Goal: Task Accomplishment & Management: Use online tool/utility

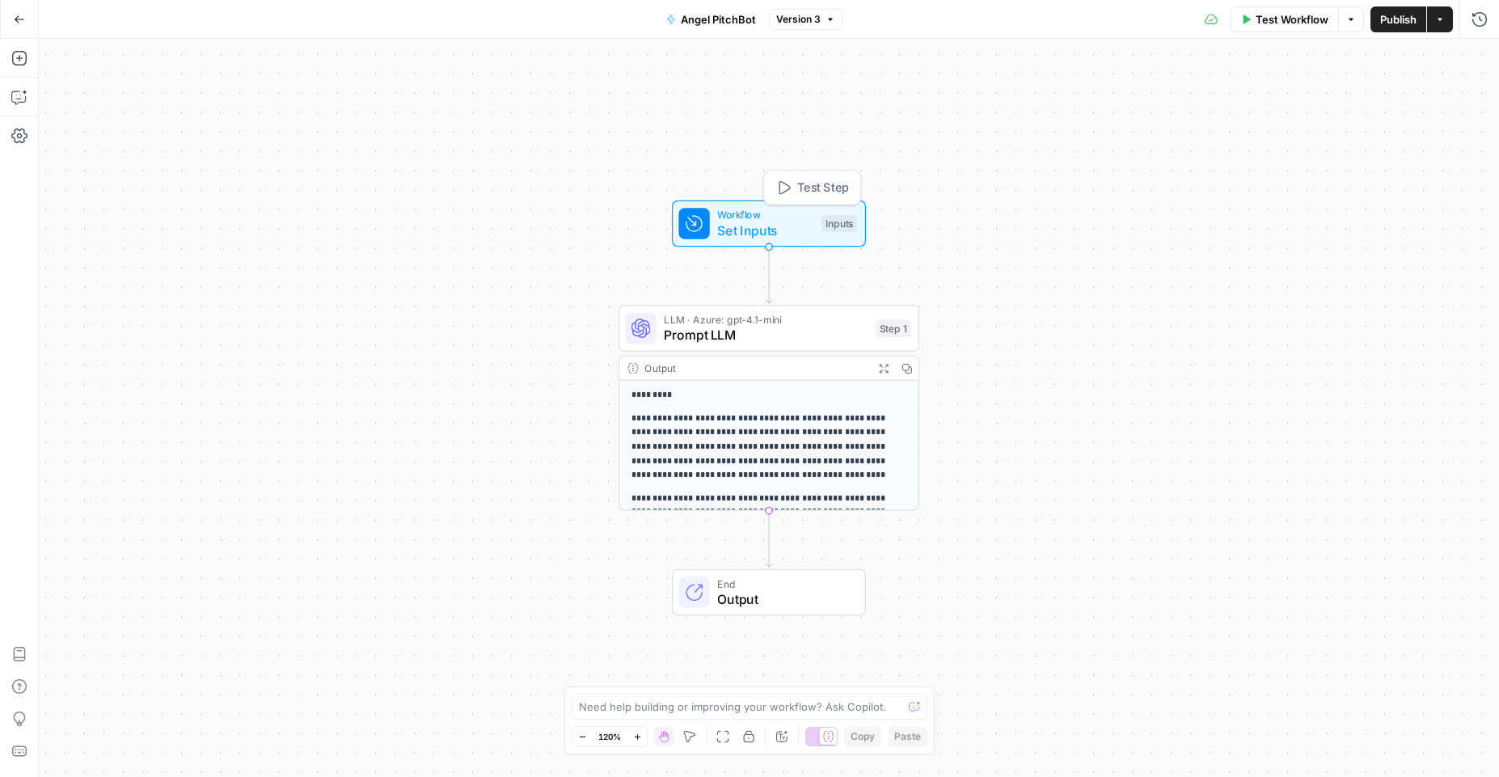
click at [767, 221] on span "Set Inputs" at bounding box center [765, 230] width 96 height 19
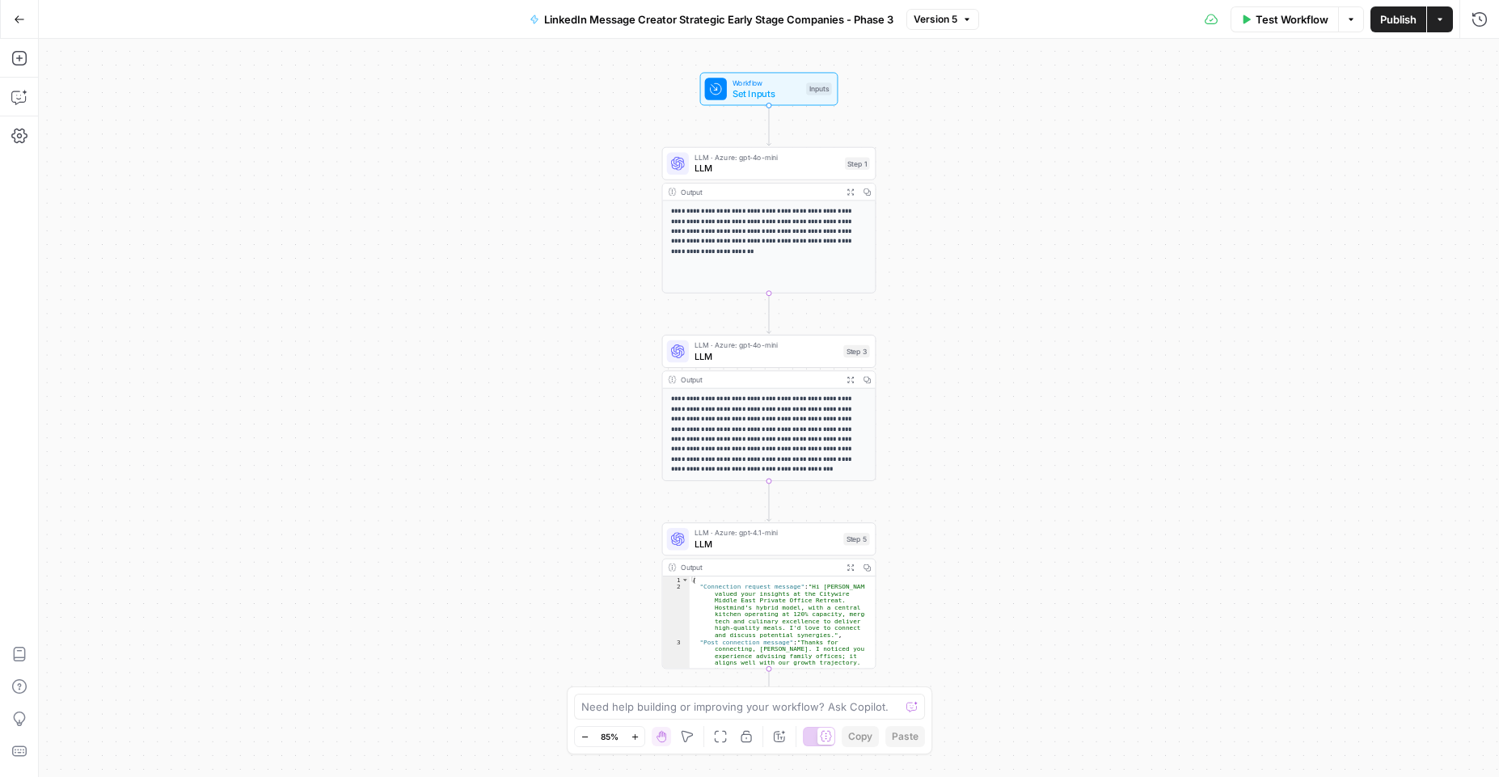
click at [746, 89] on span "Set Inputs" at bounding box center [767, 94] width 69 height 14
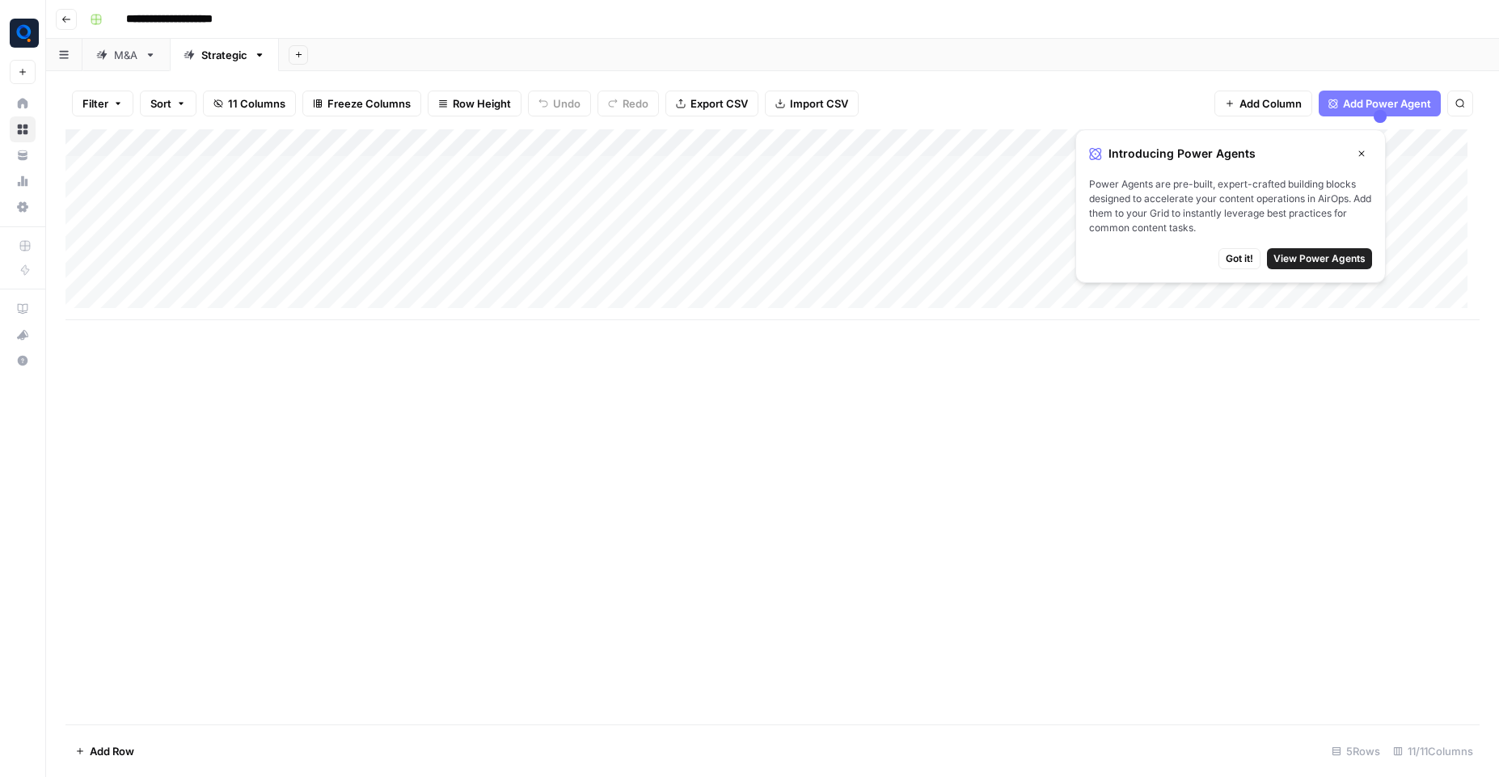
click at [1367, 156] on button "Close" at bounding box center [1361, 153] width 21 height 21
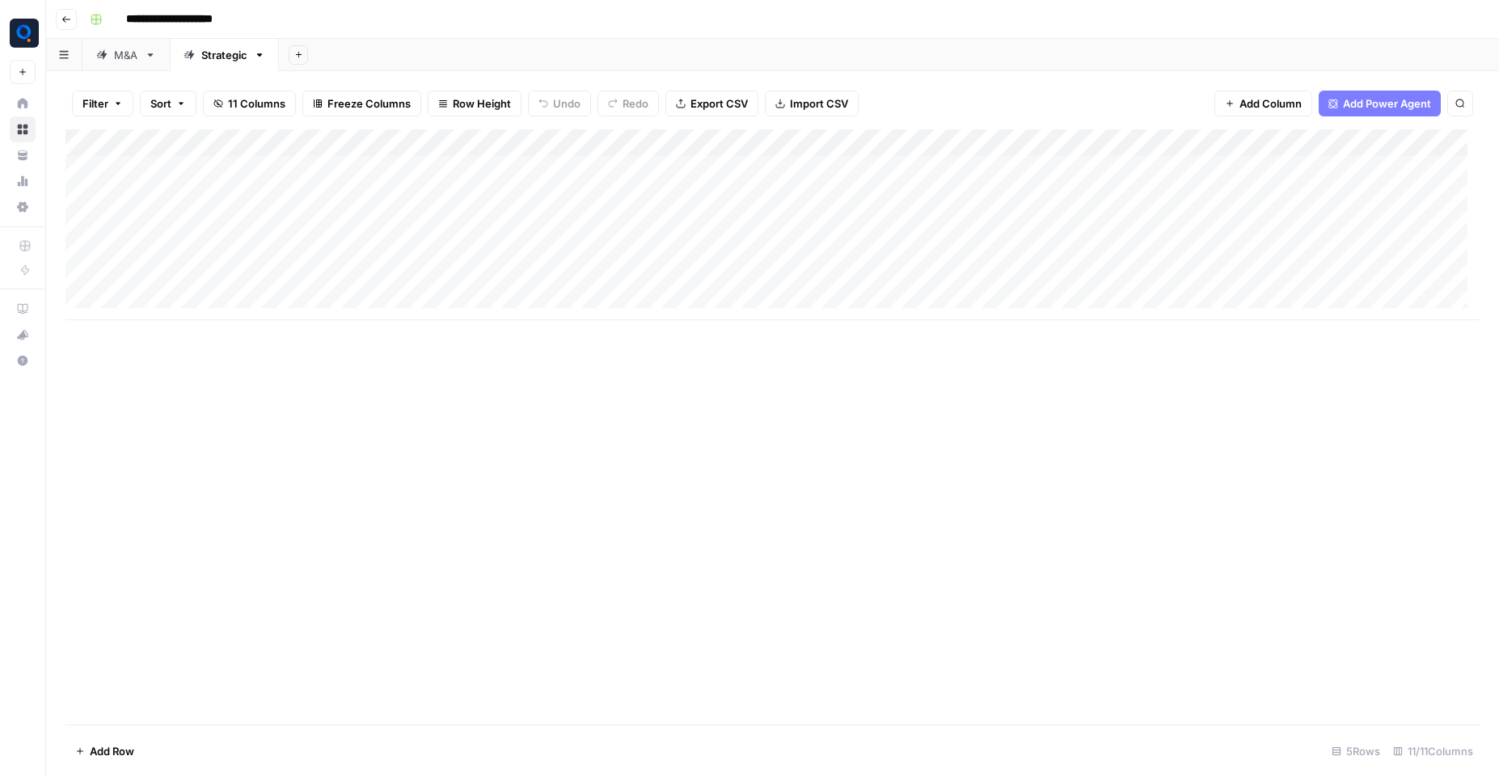
click at [148, 54] on icon at bounding box center [150, 54] width 11 height 11
click at [211, 61] on div "Strategic" at bounding box center [224, 55] width 46 height 16
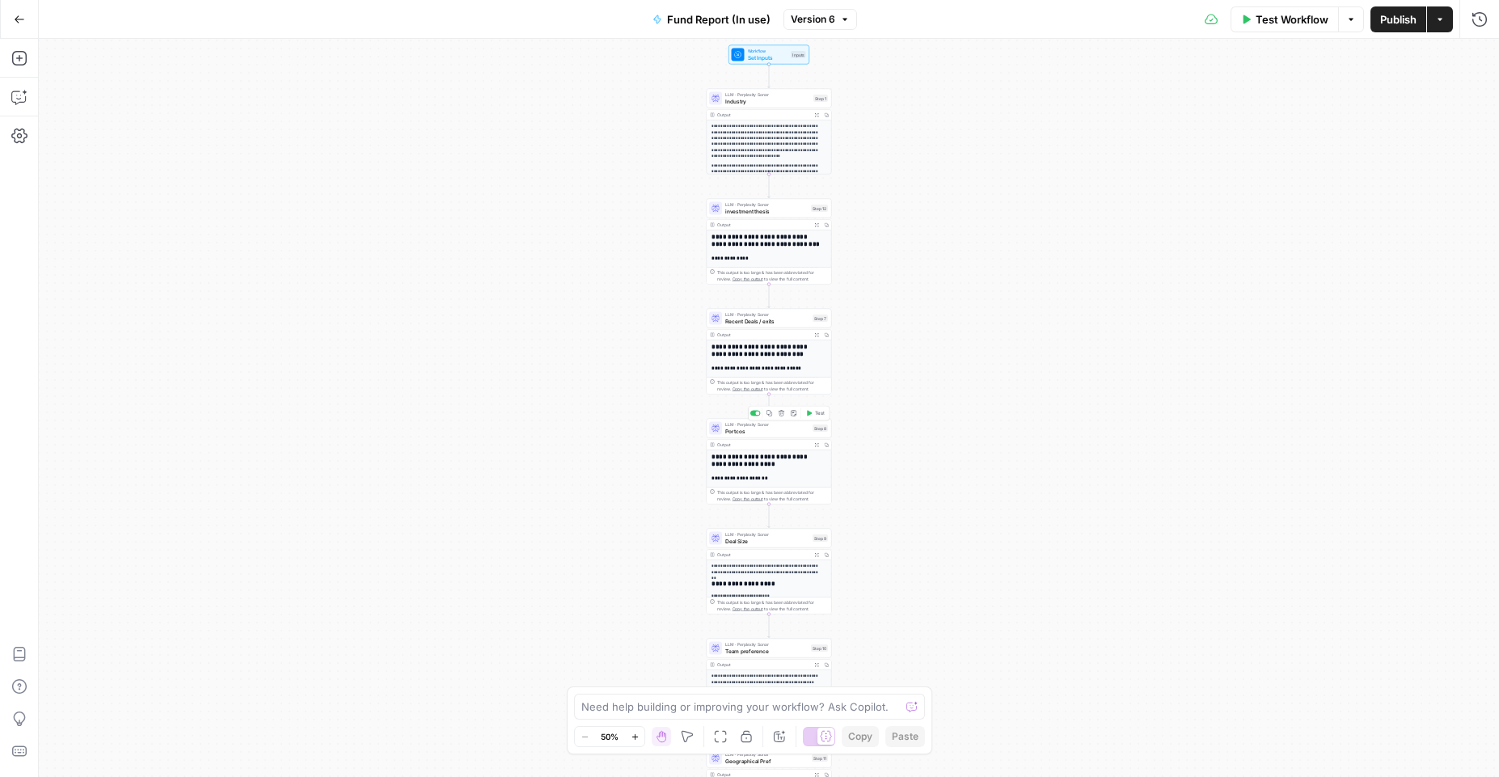
scroll to position [146, 0]
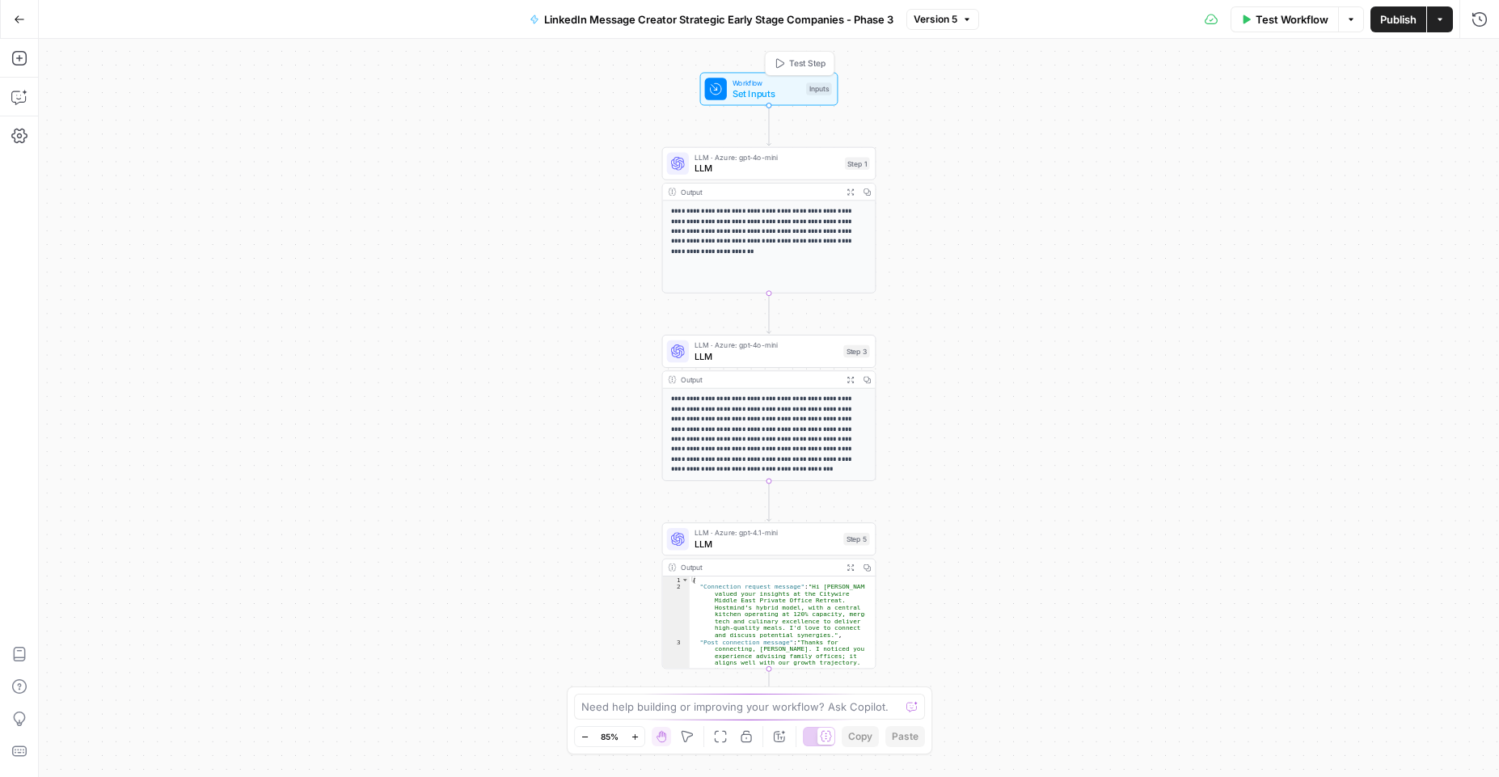
click at [756, 90] on span "Set Inputs" at bounding box center [767, 94] width 69 height 14
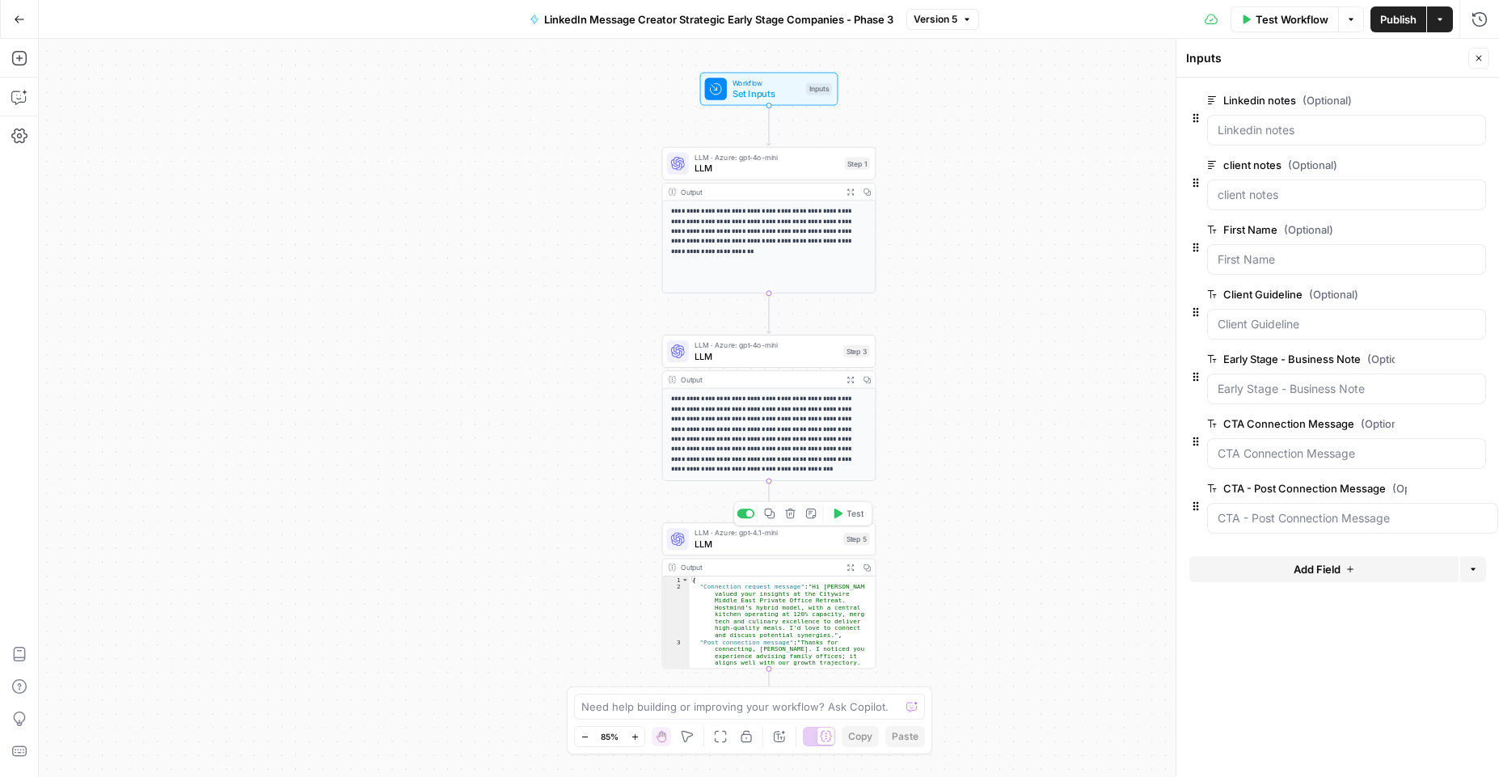
click at [764, 549] on span "LLM" at bounding box center [767, 544] width 144 height 14
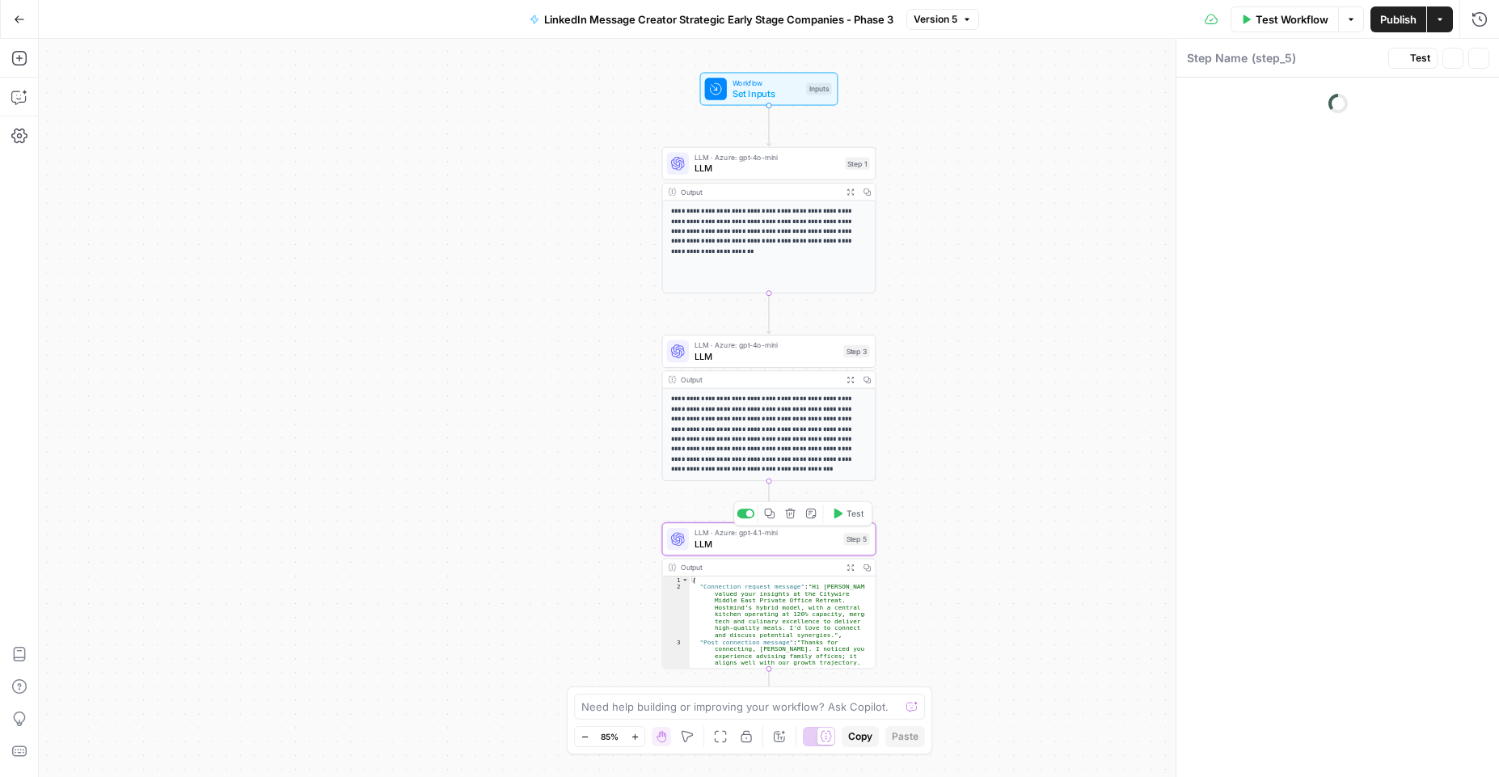
type textarea "LLM"
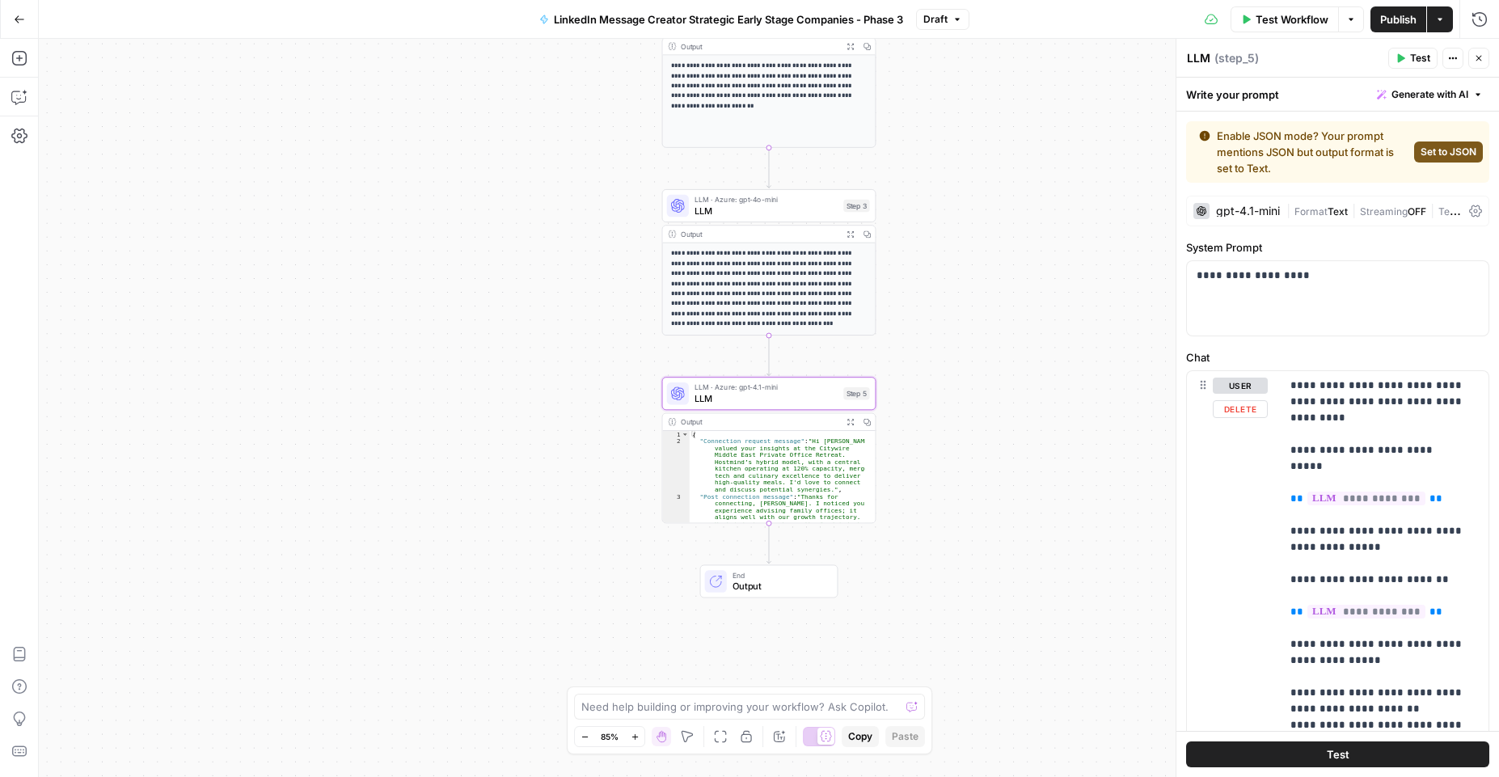
scroll to position [146, 0]
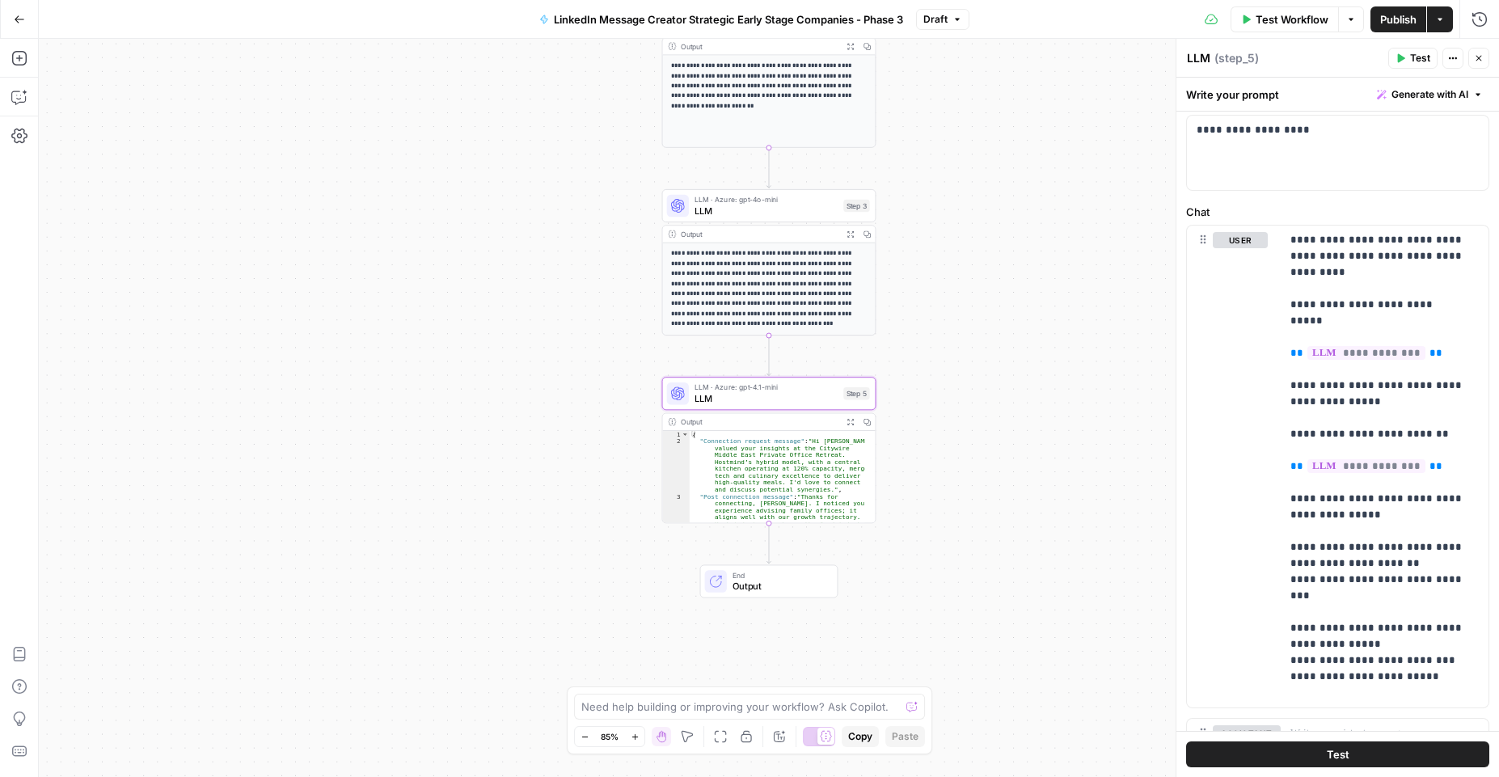
click at [757, 582] on span "Output" at bounding box center [780, 586] width 94 height 14
